Goal: Task Accomplishment & Management: Use online tool/utility

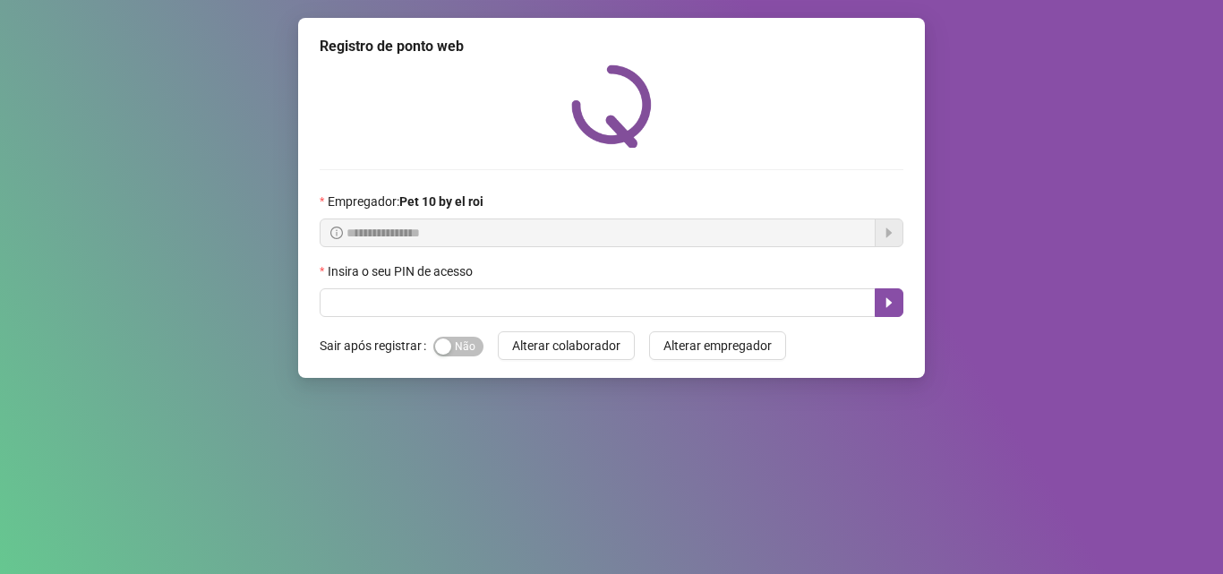
click at [441, 287] on div "Insira o seu PIN de acesso" at bounding box center [612, 274] width 584 height 27
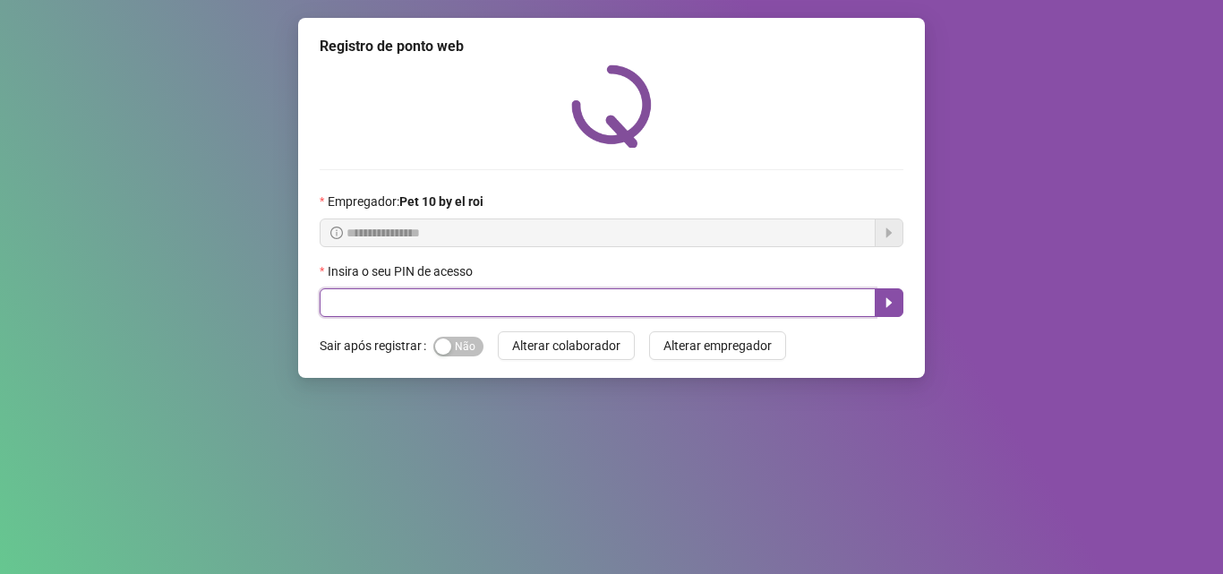
click at [442, 297] on input "text" at bounding box center [598, 302] width 556 height 29
type input "*****"
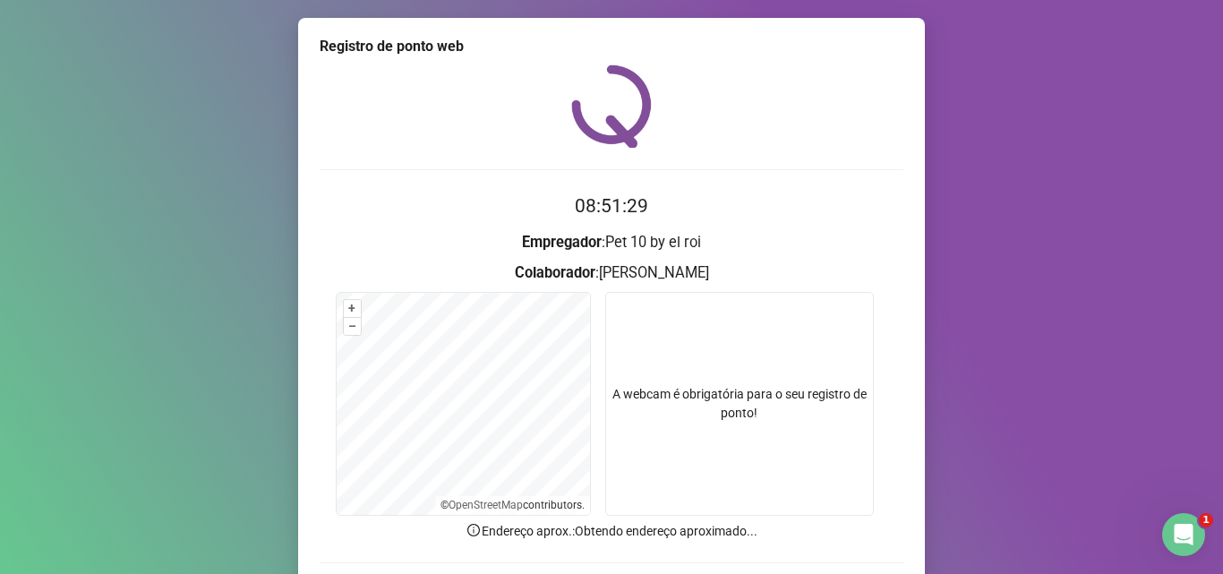
scroll to position [125, 0]
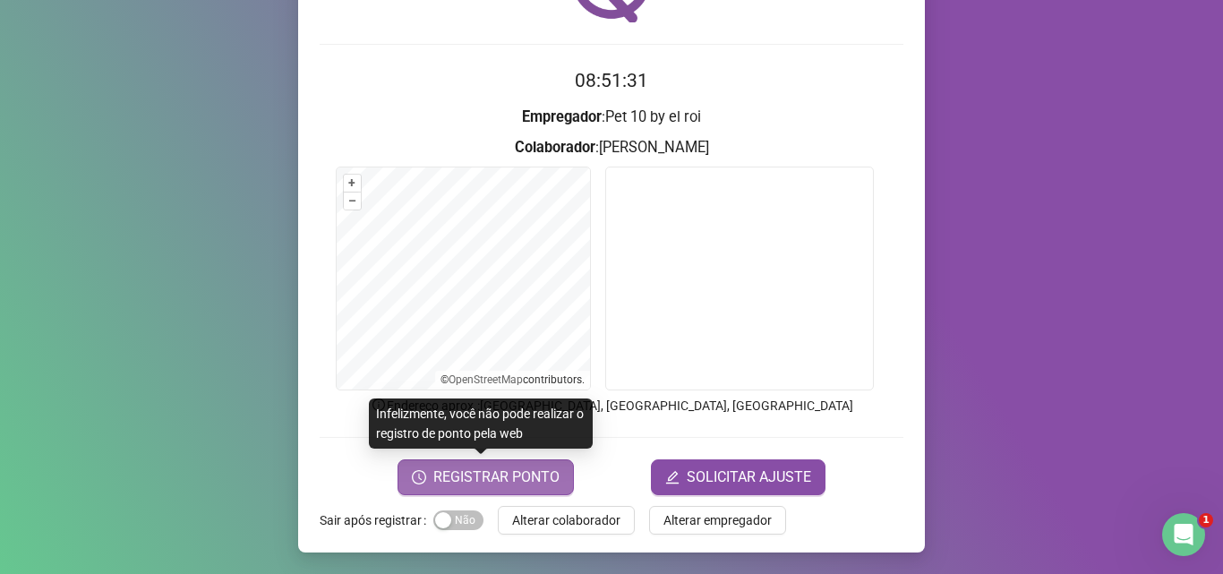
click at [538, 487] on span "REGISTRAR PONTO" at bounding box center [496, 476] width 126 height 21
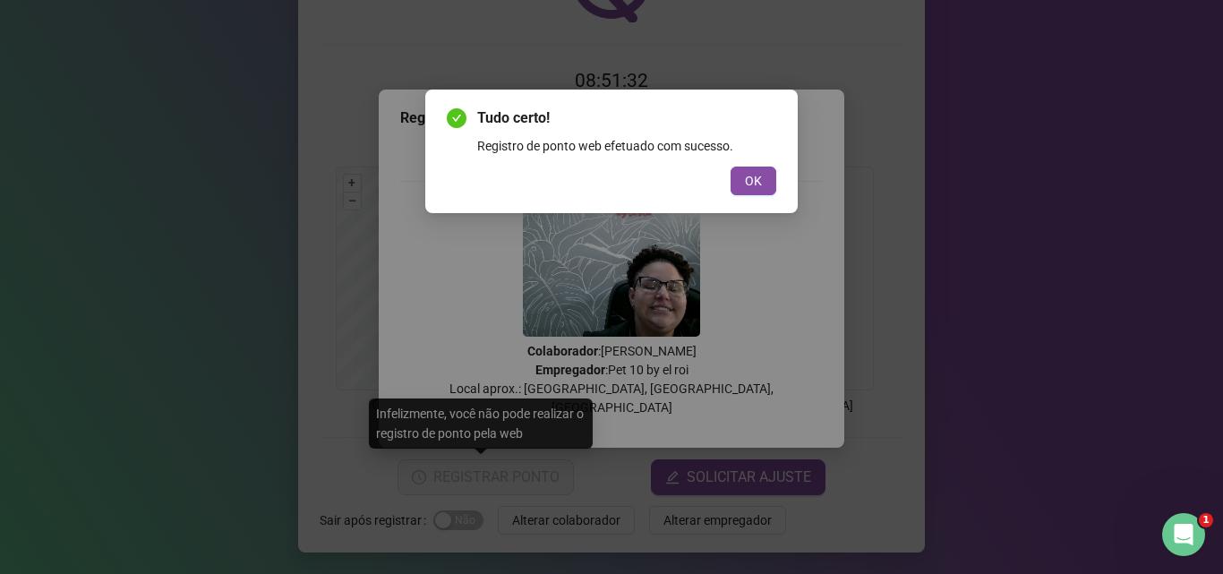
click at [779, 188] on div "Tudo certo! Registro de ponto web efetuado com sucesso. OK" at bounding box center [611, 151] width 372 height 124
click at [771, 184] on button "OK" at bounding box center [753, 180] width 46 height 29
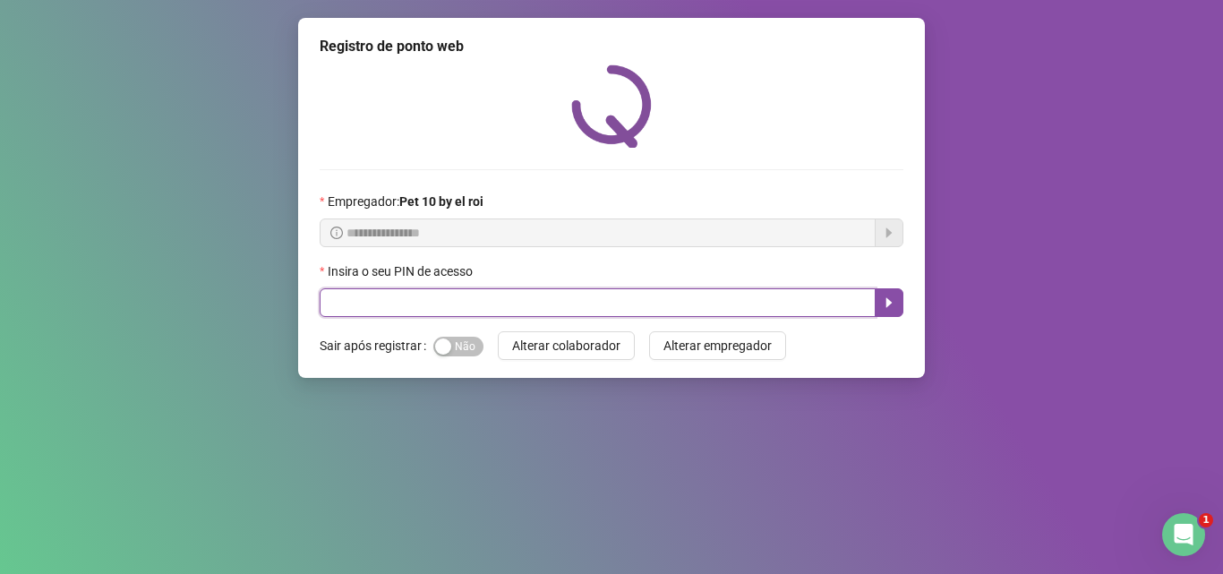
click at [654, 299] on input "text" at bounding box center [598, 302] width 556 height 29
type input "*****"
click at [892, 303] on icon "caret-right" at bounding box center [889, 302] width 14 height 14
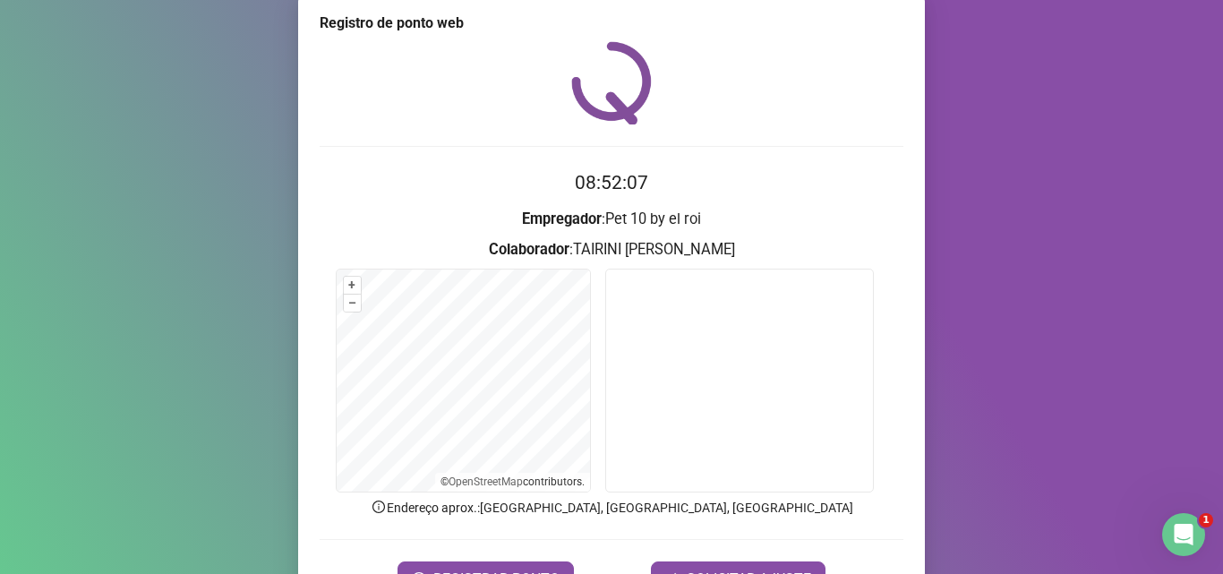
scroll to position [89, 0]
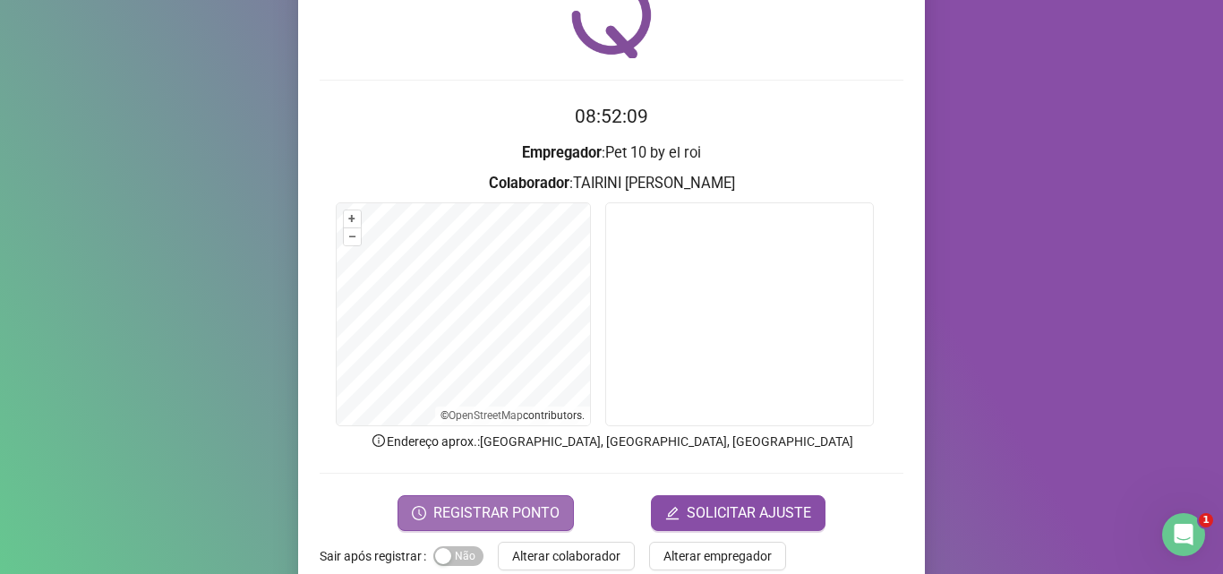
click at [519, 508] on span "REGISTRAR PONTO" at bounding box center [496, 512] width 126 height 21
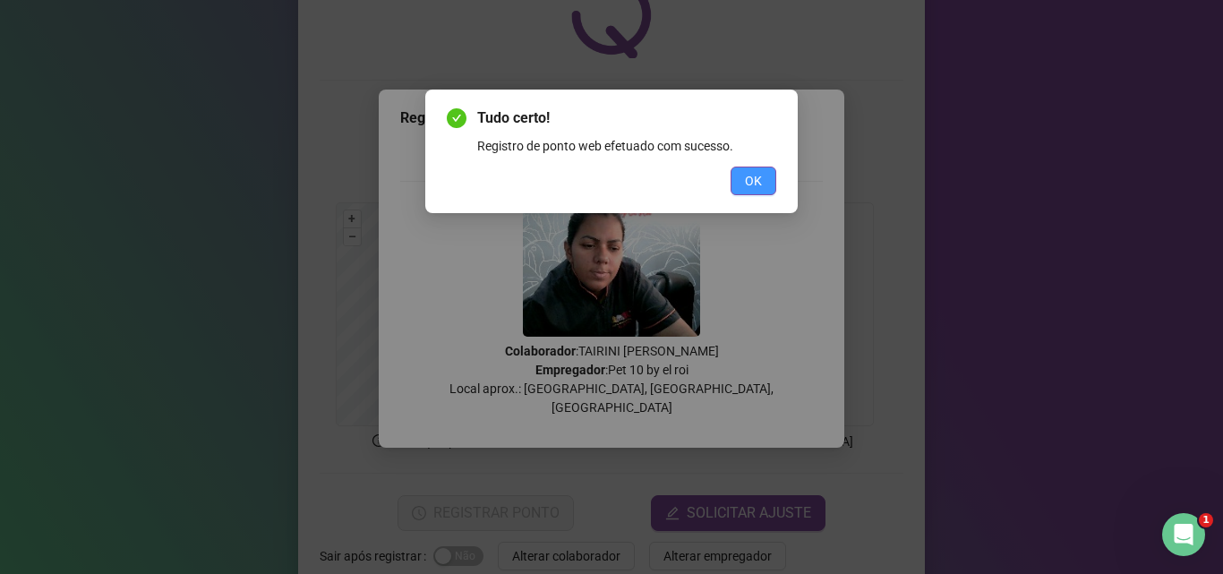
click at [761, 176] on span "OK" at bounding box center [753, 181] width 17 height 20
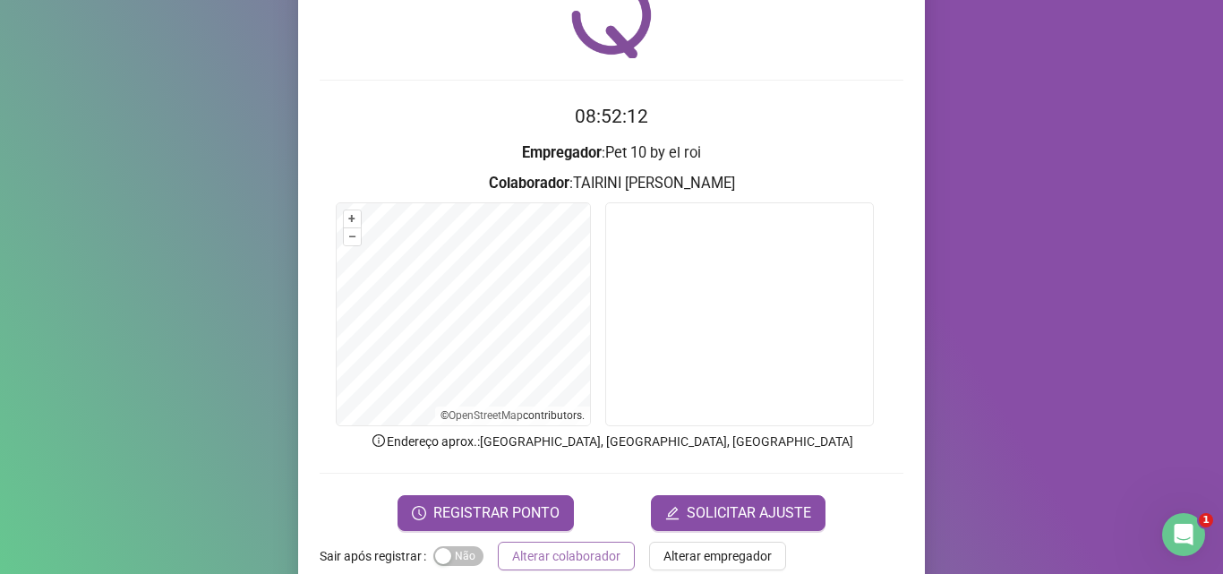
click at [583, 550] on span "Alterar colaborador" at bounding box center [566, 556] width 108 height 20
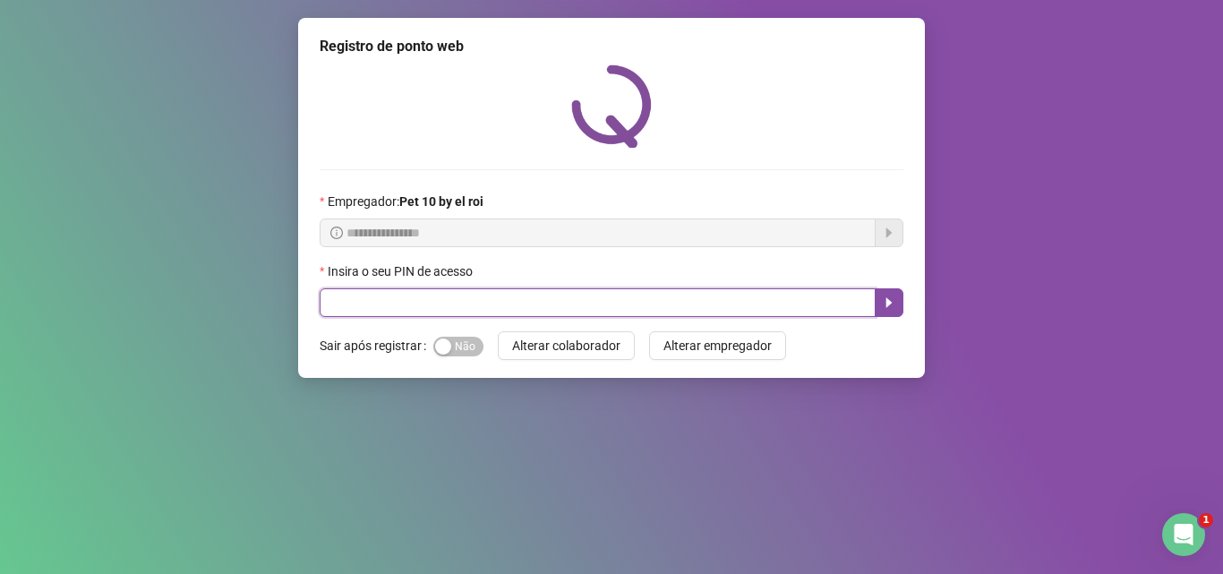
click at [543, 308] on input "text" at bounding box center [598, 302] width 556 height 29
type input "*****"
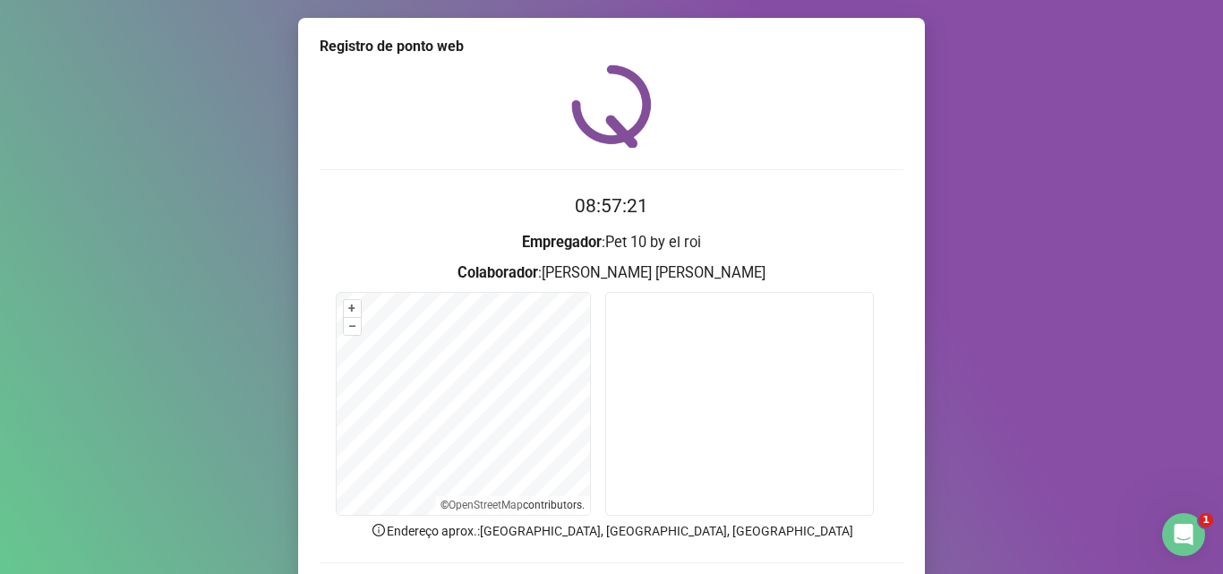
scroll to position [89, 0]
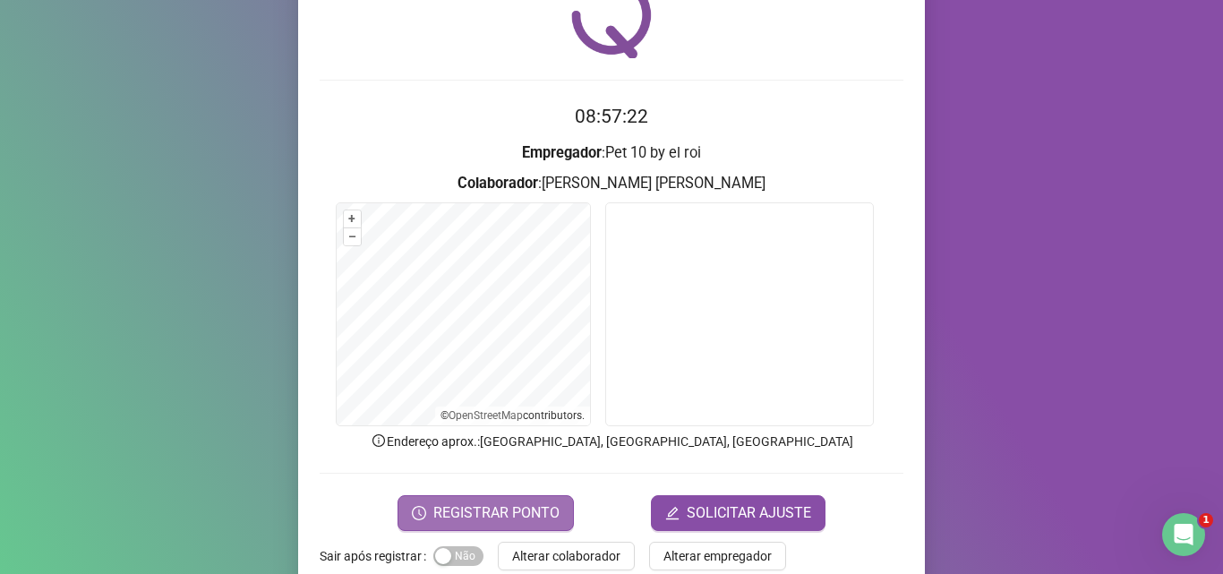
click at [511, 511] on span "REGISTRAR PONTO" at bounding box center [496, 512] width 126 height 21
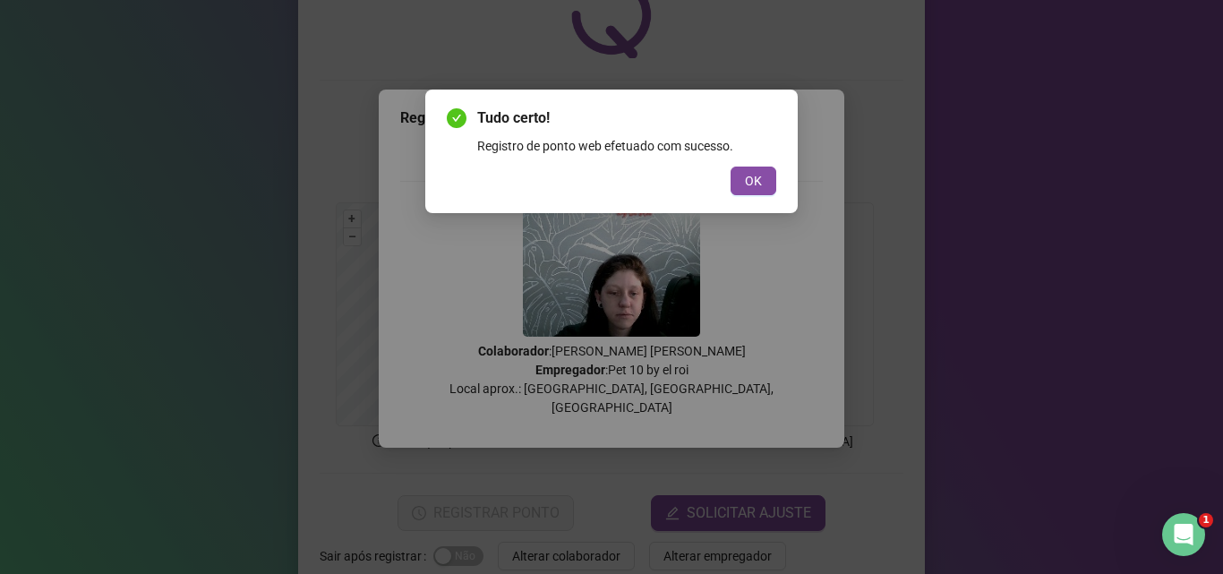
click at [767, 184] on button "OK" at bounding box center [753, 180] width 46 height 29
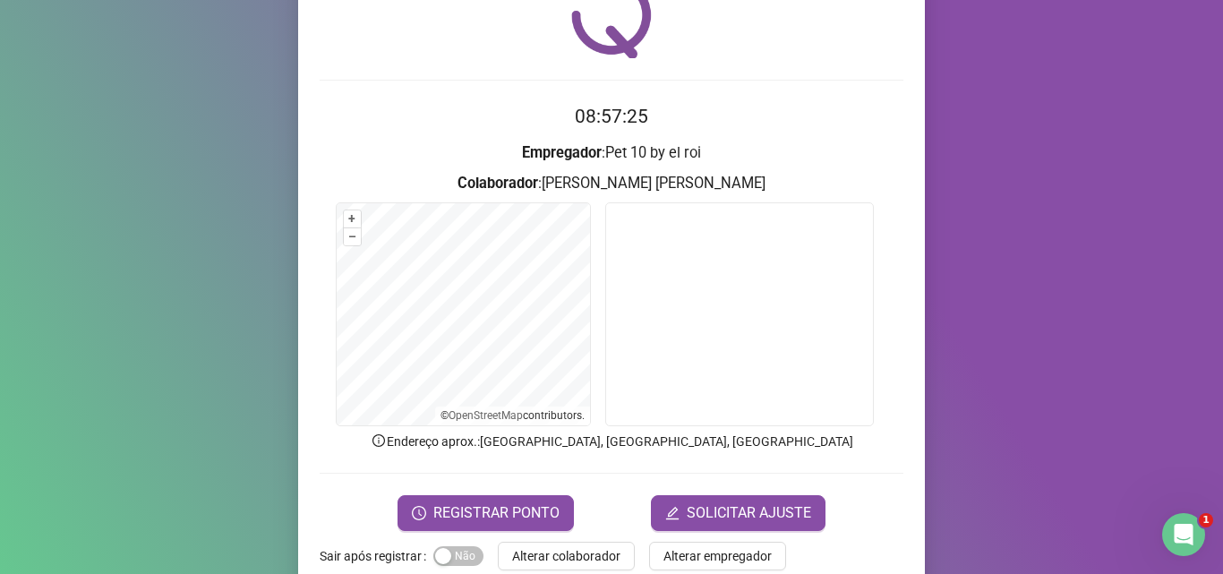
click at [552, 557] on span "Alterar colaborador" at bounding box center [566, 556] width 108 height 20
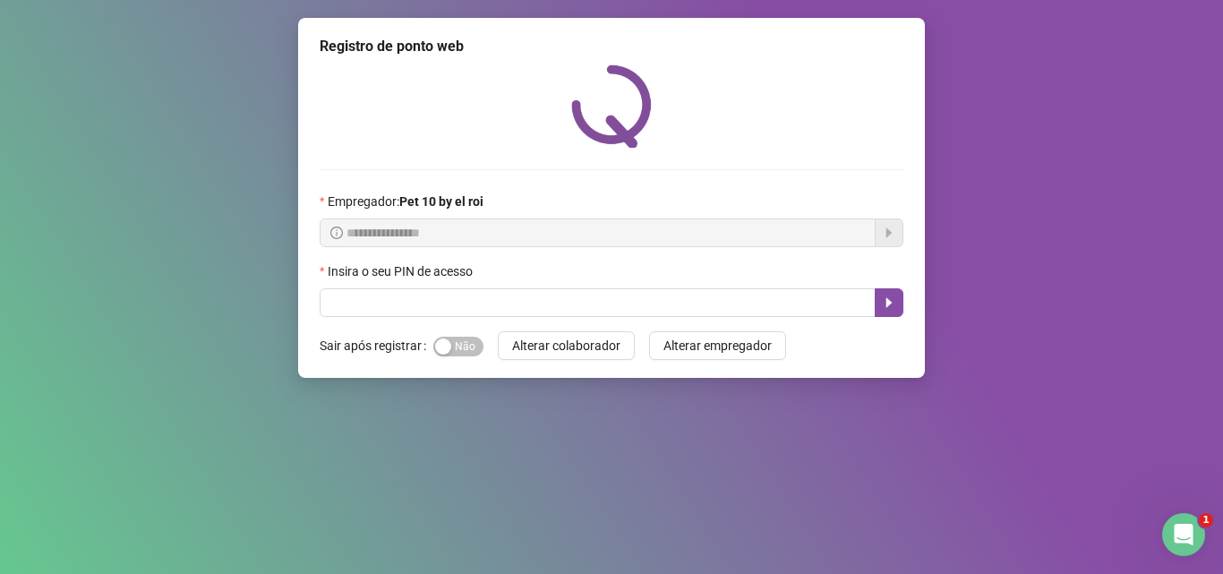
scroll to position [0, 0]
click at [419, 318] on div "**********" at bounding box center [611, 198] width 626 height 360
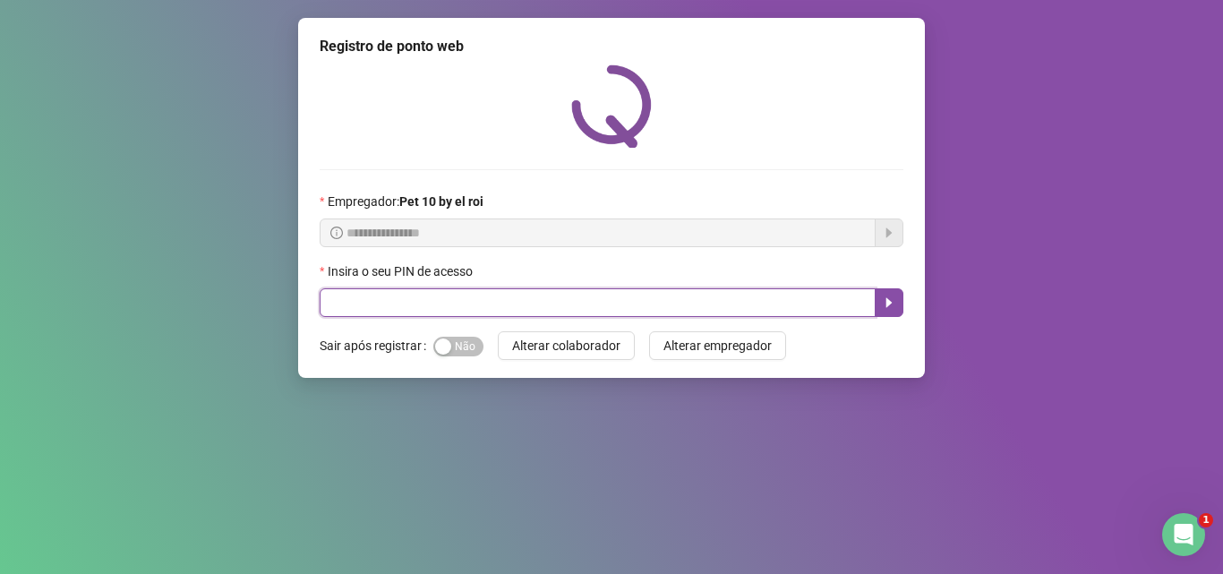
click at [419, 310] on input "text" at bounding box center [598, 302] width 556 height 29
drag, startPoint x: 570, startPoint y: 304, endPoint x: 894, endPoint y: 240, distance: 330.3
click at [570, 305] on input "text" at bounding box center [598, 302] width 556 height 29
type input "*****"
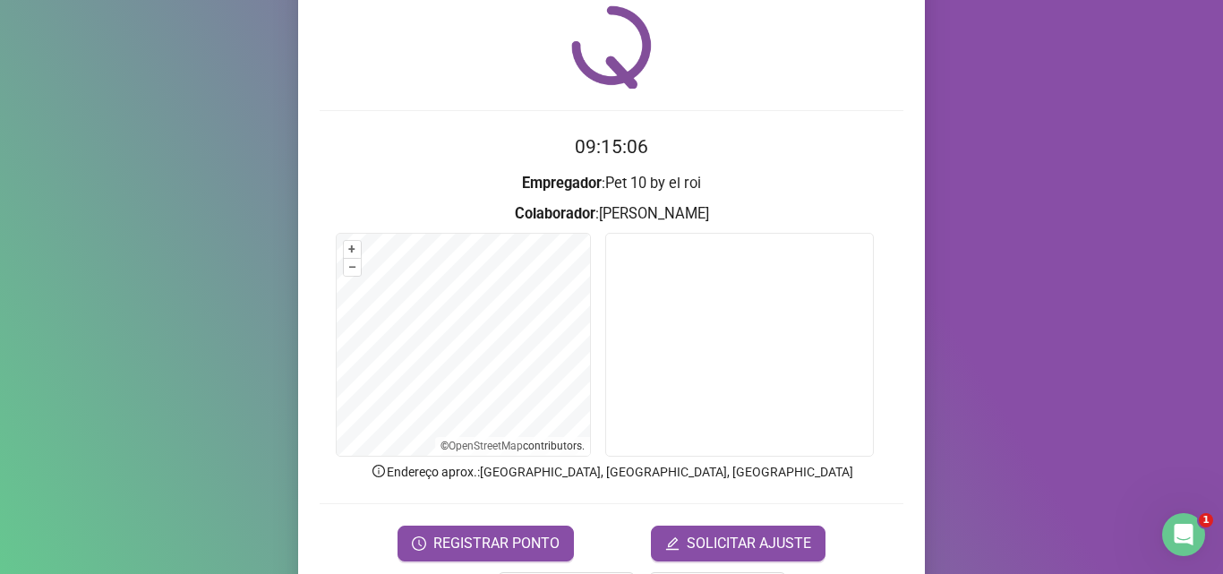
scroll to position [89, 0]
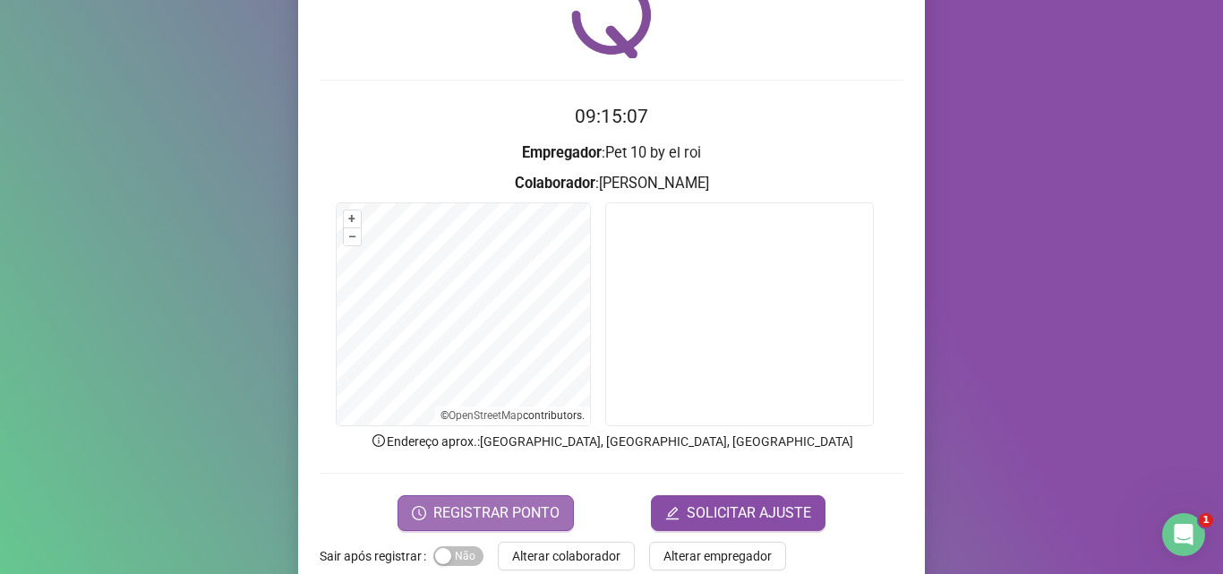
click at [511, 505] on span "REGISTRAR PONTO" at bounding box center [496, 512] width 126 height 21
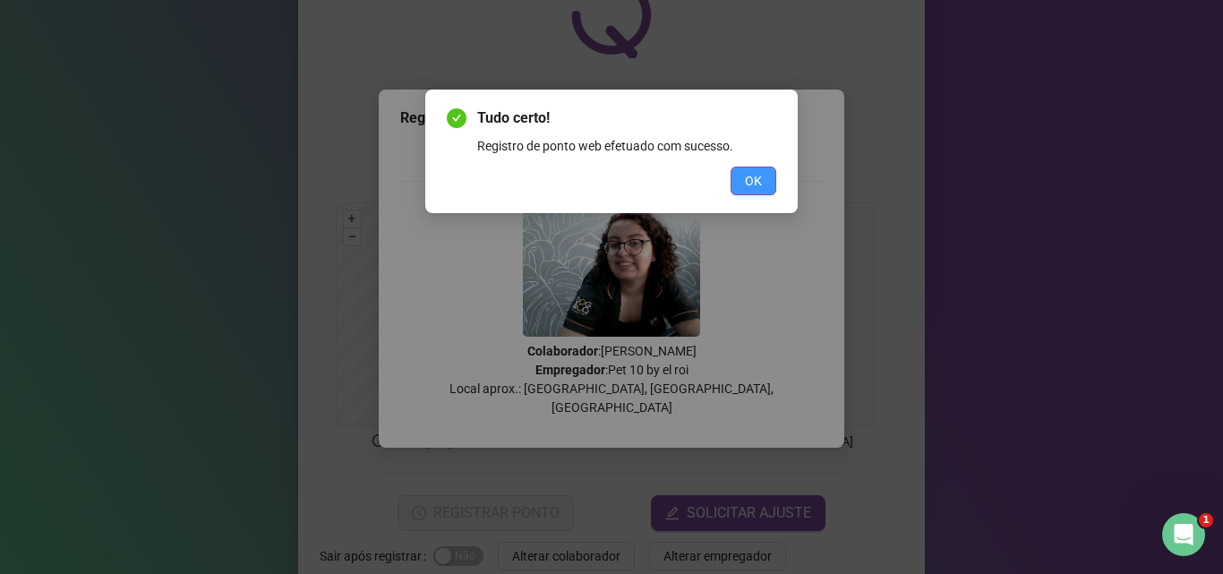
drag, startPoint x: 747, startPoint y: 184, endPoint x: 727, endPoint y: 233, distance: 52.5
click at [746, 184] on span "OK" at bounding box center [753, 181] width 17 height 20
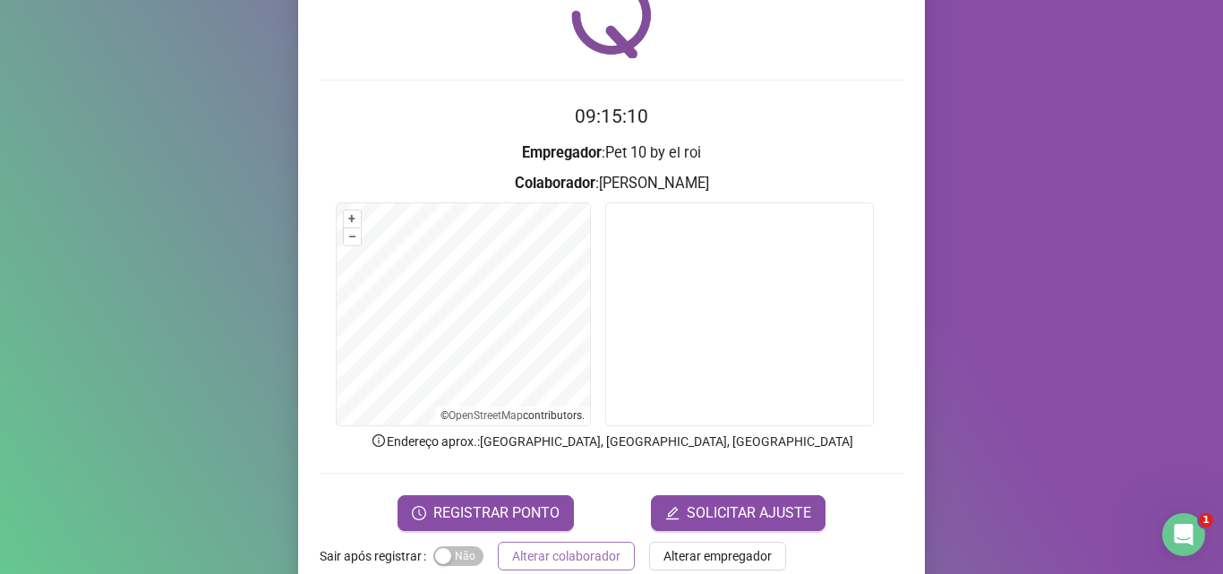
click at [568, 557] on span "Alterar colaborador" at bounding box center [566, 556] width 108 height 20
